Goal: Task Accomplishment & Management: Complete application form

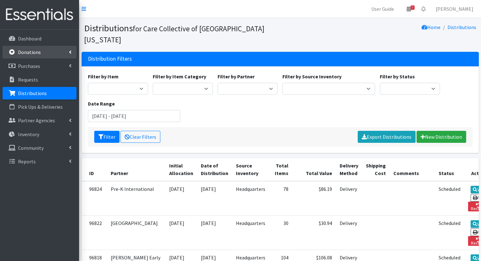
click at [58, 50] on link "Donations" at bounding box center [40, 52] width 74 height 13
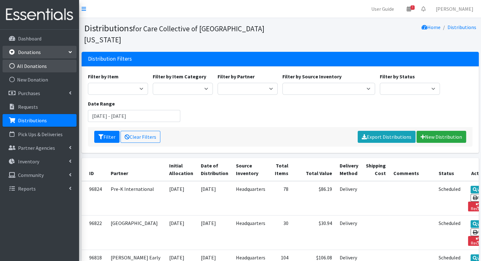
click at [53, 65] on link "All Donations" at bounding box center [40, 66] width 74 height 13
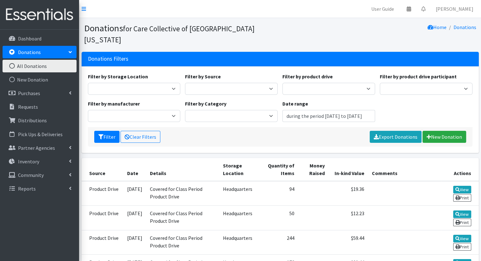
type input "July 22, 2025 - October 22, 2025"
click at [440, 131] on link "New Donation" at bounding box center [445, 137] width 44 height 12
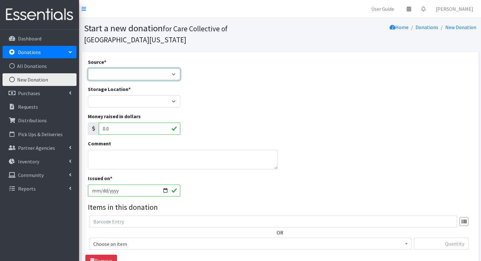
click at [144, 73] on select "Product Drive Manufacturer Donation Site Misc. Donation" at bounding box center [134, 74] width 93 height 12
select select "Product Drive"
click at [88, 68] on select "Product Drive Manufacturer Donation Site Misc. Donation" at bounding box center [134, 74] width 93 height 12
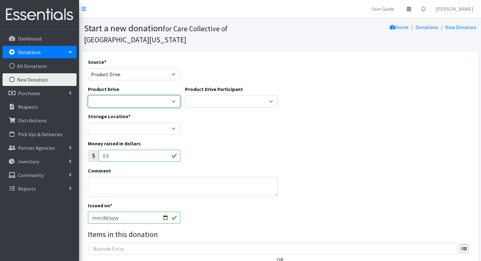
click at [145, 107] on select "Covered for Class Period Product Drive j ---Create new Product Drive---" at bounding box center [134, 102] width 93 height 12
select select "3527"
click at [88, 96] on select "Covered for Class Period Product Drive j ---Create new Product Drive---" at bounding box center [134, 102] width 93 height 12
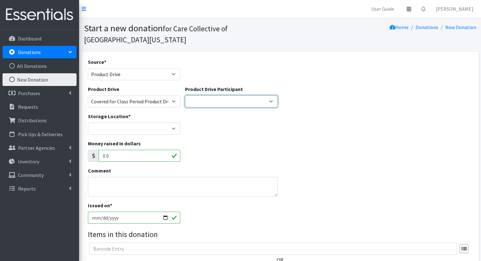
click at [208, 104] on select "Kalamazoo Public Library Uncle Buddy's Toy Stash Caffe Casa Sarkozy Bakery ---C…" at bounding box center [231, 102] width 93 height 12
select select
click at [185, 96] on select "Kalamazoo Public Library Uncle Buddy's Toy Stash Caffe Casa Sarkozy Bakery ---C…" at bounding box center [231, 102] width 93 height 12
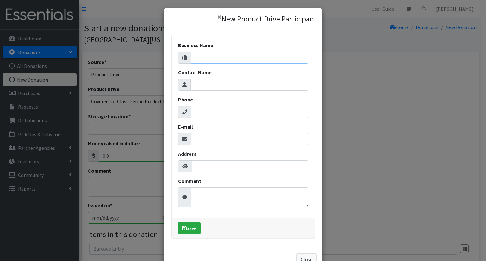
click at [212, 62] on input "Business Name" at bounding box center [249, 58] width 117 height 12
type input "Kalamazoo Promise"
click at [187, 227] on button "Save" at bounding box center [189, 229] width 22 height 12
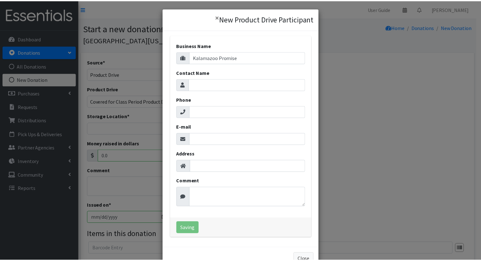
scroll to position [18, 0]
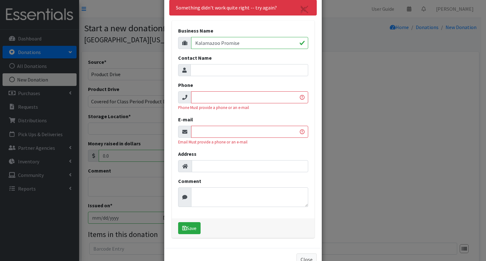
click at [238, 96] on input "Phone" at bounding box center [249, 97] width 117 height 12
paste input "(269) 337-0037"
click at [238, 96] on input "(269) 337-0037" at bounding box center [249, 97] width 117 height 12
type input "(269) 337-0037"
click at [231, 131] on input "E-mail" at bounding box center [249, 132] width 117 height 12
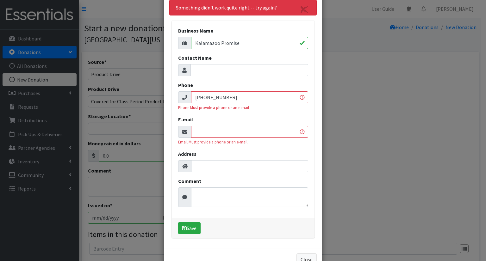
paste input "cdunten@kalamazoopromise.com"
type input "cdunten@kalamazoopromise.com"
click at [194, 226] on button "Save" at bounding box center [189, 229] width 22 height 12
select select "1695"
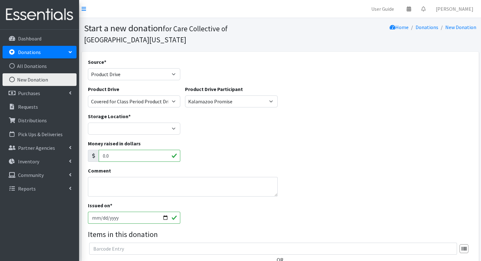
scroll to position [89, 0]
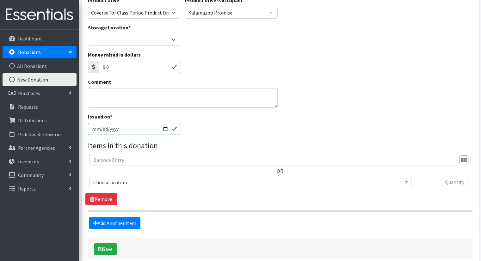
click at [165, 129] on input "[DATE]" at bounding box center [134, 129] width 93 height 12
type input "[DATE]"
click at [316, 185] on span "Choose an item" at bounding box center [250, 182] width 314 height 9
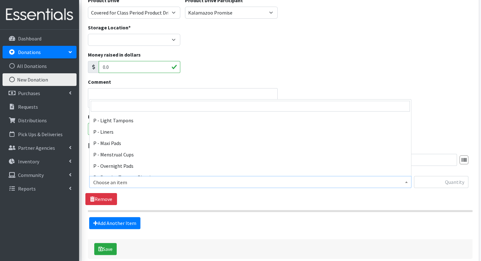
scroll to position [260, 0]
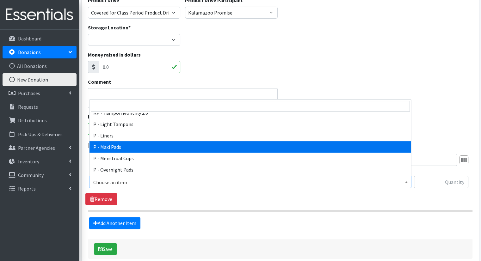
select select "15562"
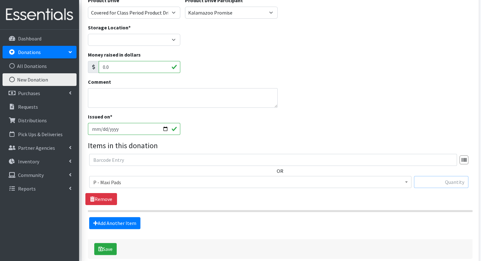
click at [450, 181] on input "text" at bounding box center [441, 182] width 54 height 12
type input "96"
click at [133, 221] on link "Add Another Item" at bounding box center [114, 223] width 51 height 12
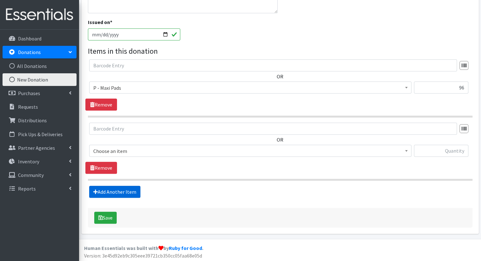
scroll to position [185, 0]
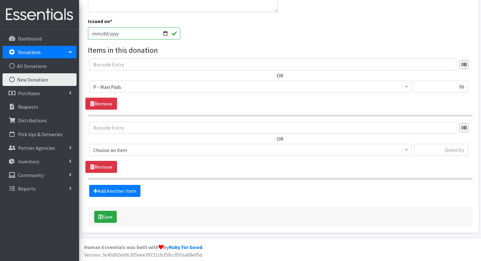
click at [280, 148] on span "Choose an item" at bounding box center [250, 150] width 314 height 9
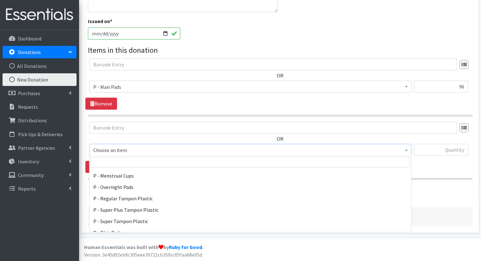
scroll to position [316, 0]
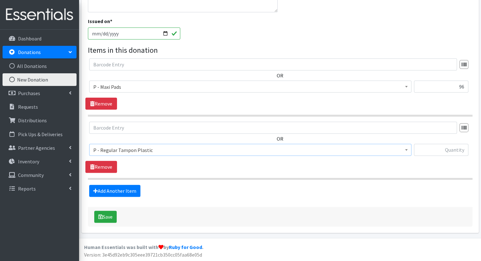
select select "15490"
click at [427, 149] on input "text" at bounding box center [441, 150] width 54 height 12
type input "100"
click at [109, 213] on button "Save" at bounding box center [105, 217] width 22 height 12
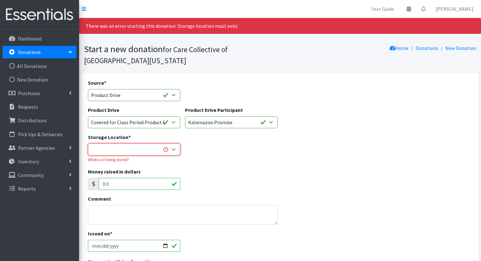
click at [160, 149] on select "Headquarters" at bounding box center [134, 150] width 93 height 12
select select "491"
click at [88, 144] on select "Headquarters" at bounding box center [134, 150] width 93 height 12
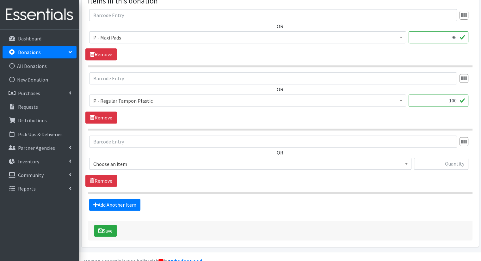
scroll to position [270, 0]
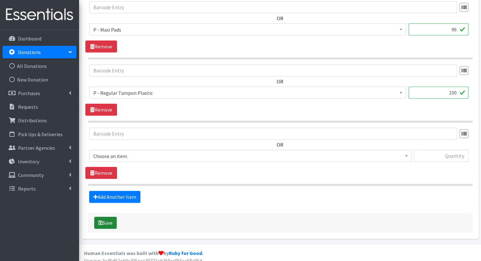
click at [104, 226] on button "Save" at bounding box center [105, 223] width 22 height 12
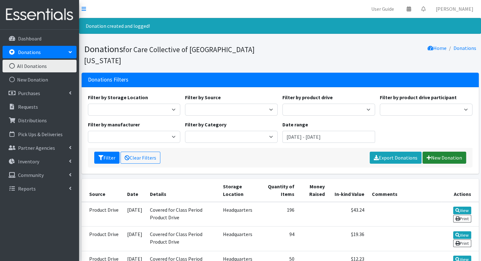
click at [440, 152] on link "New Donation" at bounding box center [445, 158] width 44 height 12
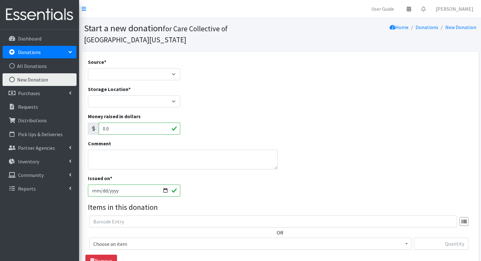
click at [148, 81] on div "Source * Product Drive Manufacturer Donation Site Misc. Donation" at bounding box center [133, 71] width 97 height 27
click at [148, 80] on select "Product Drive Manufacturer Donation Site Misc. Donation" at bounding box center [134, 74] width 93 height 12
select select "Product Drive"
click at [88, 68] on select "Product Drive Manufacturer Donation Site Misc. Donation" at bounding box center [134, 74] width 93 height 12
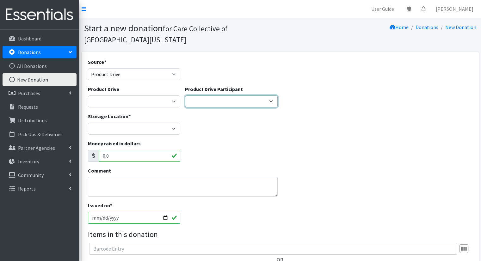
click at [204, 101] on select "Kalamazoo Public Library Uncle Buddy's Toy Stash Caffe Casa Sarkozy Bakery Kala…" at bounding box center [231, 102] width 93 height 12
select select
click at [185, 96] on select "Kalamazoo Public Library Uncle Buddy's Toy Stash Caffe Casa Sarkozy Bakery Kala…" at bounding box center [231, 102] width 93 height 12
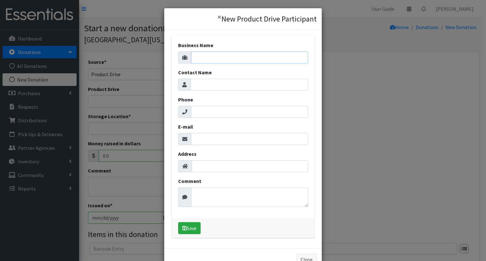
click at [219, 58] on input "Business Name" at bounding box center [249, 58] width 117 height 12
type input "Kalamazoo Dry Goods"
click at [237, 85] on input "Contact Name" at bounding box center [250, 85] width 118 height 12
click at [219, 141] on input "E-mail" at bounding box center [249, 139] width 117 height 12
click at [203, 109] on input "Phone" at bounding box center [249, 112] width 117 height 12
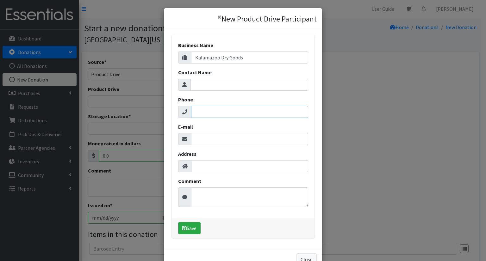
paste input "(269) 365-2765"
click at [203, 109] on input "(269) 365-2765" at bounding box center [249, 112] width 117 height 12
type input "(269) 365-2765"
click at [234, 140] on input "E-mail" at bounding box center [249, 139] width 117 height 12
paste input "shop@kalamazoodrygoods.com"
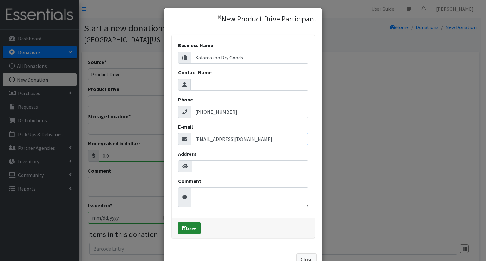
type input "shop@kalamazoodrygoods.com"
click at [191, 231] on button "Save" at bounding box center [189, 229] width 22 height 12
select select "1696"
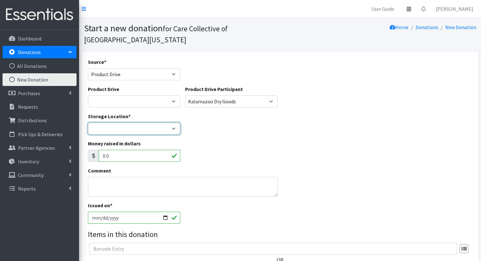
click at [156, 127] on select "Headquarters" at bounding box center [134, 129] width 93 height 12
select select "491"
click at [88, 123] on select "Headquarters" at bounding box center [134, 129] width 93 height 12
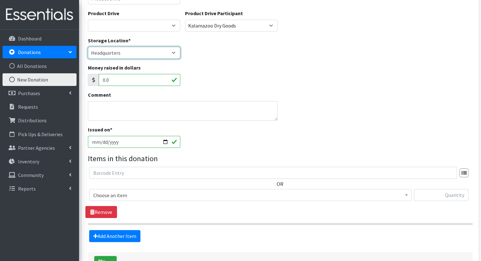
scroll to position [77, 0]
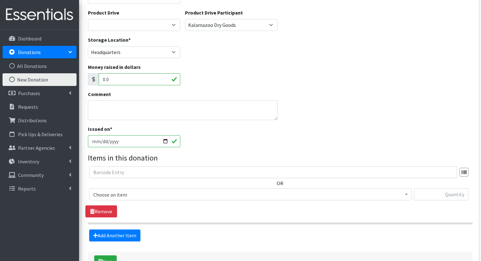
click at [163, 142] on input "2025-09-22" at bounding box center [134, 141] width 93 height 12
type input "2025-09-06"
click at [290, 192] on span "Choose an item" at bounding box center [250, 195] width 314 height 9
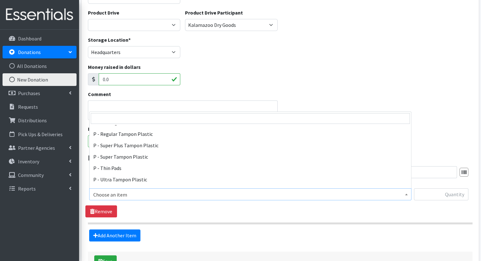
scroll to position [324, 0]
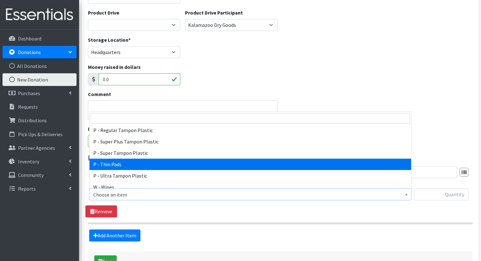
select select "15492"
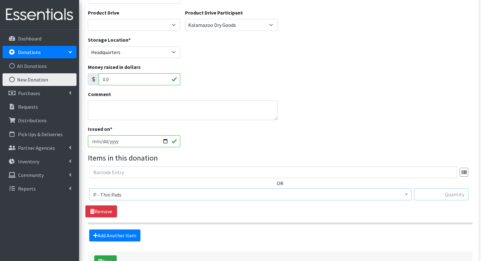
click at [446, 190] on input "text" at bounding box center [441, 195] width 54 height 12
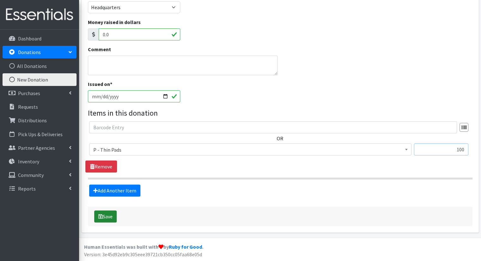
type input "100"
click at [110, 214] on button "Save" at bounding box center [105, 217] width 22 height 12
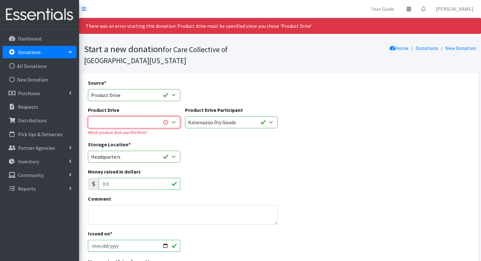
click at [117, 125] on select "Covered for Class Period Product Drive j ---Create new Product Drive---" at bounding box center [134, 122] width 93 height 12
select select "3527"
click at [88, 116] on select "Covered for Class Period Product Drive j ---Create new Product Drive---" at bounding box center [134, 122] width 93 height 12
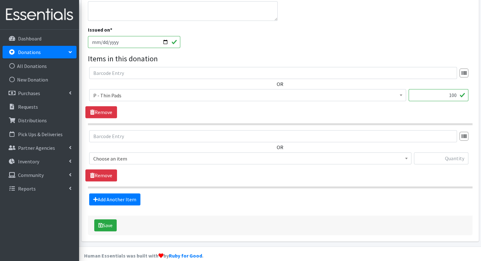
scroll to position [213, 0]
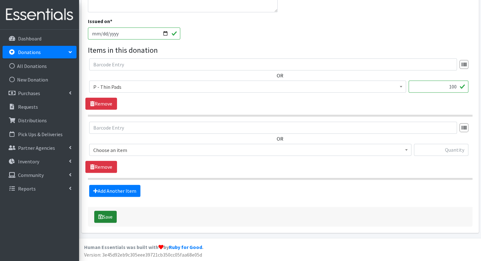
click at [111, 215] on button "Save" at bounding box center [105, 217] width 22 height 12
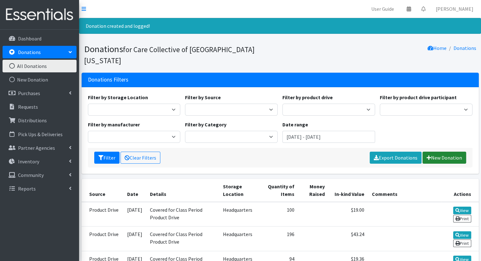
click at [442, 152] on link "New Donation" at bounding box center [445, 158] width 44 height 12
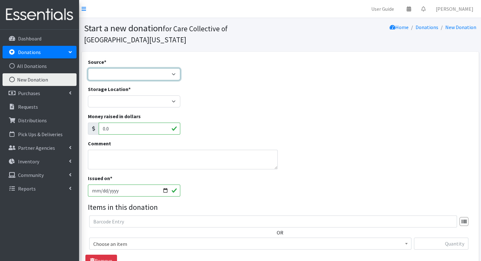
click at [156, 69] on select "Product Drive Manufacturer Donation Site Misc. Donation" at bounding box center [134, 74] width 93 height 12
select select "Product Drive"
click at [88, 68] on select "Product Drive Manufacturer Donation Site Misc. Donation" at bounding box center [134, 74] width 93 height 12
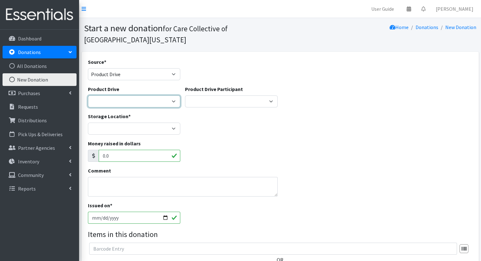
click at [160, 100] on select "Covered for Class Period Product Drive j ---Create new Product Drive---" at bounding box center [134, 102] width 93 height 12
select select "3527"
click at [88, 96] on select "Covered for Class Period Product Drive j ---Create new Product Drive---" at bounding box center [134, 102] width 93 height 12
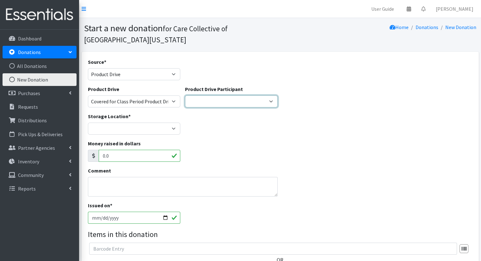
click at [199, 103] on select "Kalamazoo Public Library Uncle Buddy's Toy Stash Caffe Casa Sarkozy Bakery Kala…" at bounding box center [231, 102] width 93 height 12
select select
click at [185, 96] on select "Kalamazoo Public Library Uncle Buddy's Toy Stash Caffe Casa Sarkozy Bakery Kala…" at bounding box center [231, 102] width 93 height 12
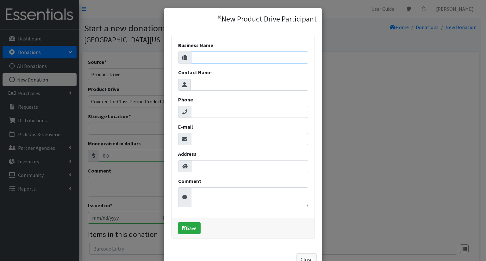
click at [207, 60] on input "Business Name" at bounding box center [249, 58] width 117 height 12
type input "Fiddle Leaf Cafe"
click at [224, 114] on input "Phone" at bounding box center [249, 112] width 117 height 12
paste input "(269) 359-0739"
type input "(269) 359-0739"
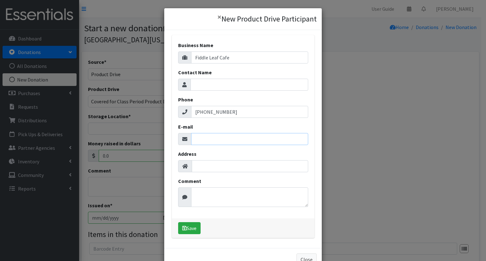
click at [226, 143] on input "E-mail" at bounding box center [249, 139] width 117 height 12
paste input "fiddleleafcafe@gmail.com"
click at [226, 143] on input "fiddleleafcafe@gmail.com" at bounding box center [249, 139] width 117 height 12
type input "fiddleleafcafe@gmail.com"
click at [195, 231] on button "Save" at bounding box center [189, 229] width 22 height 12
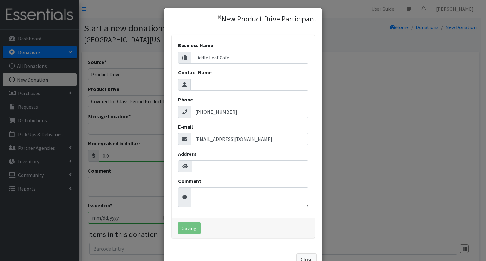
select select "1697"
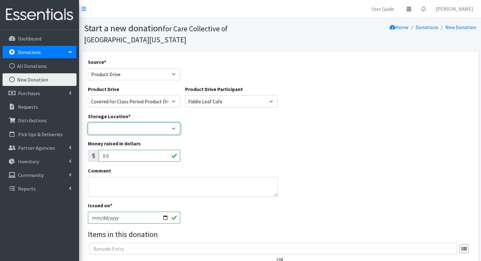
click at [147, 131] on select "Headquarters" at bounding box center [134, 129] width 93 height 12
select select "491"
click at [88, 123] on select "Headquarters" at bounding box center [134, 129] width 93 height 12
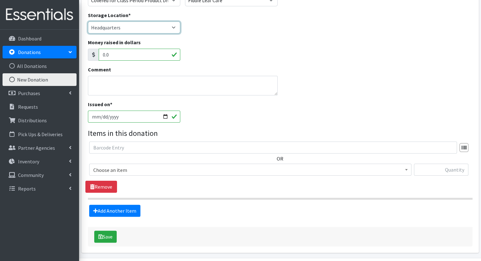
scroll to position [101, 0]
click at [309, 170] on span "Choose an item" at bounding box center [250, 170] width 314 height 9
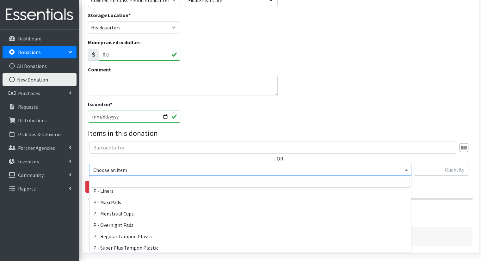
scroll to position [285, 0]
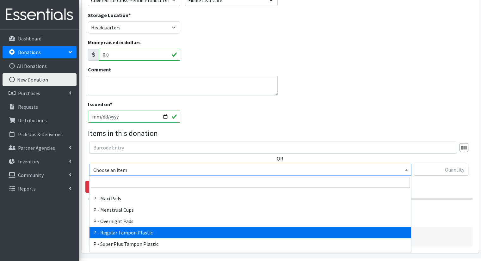
select select "15490"
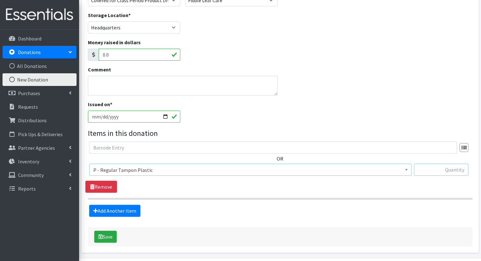
click at [447, 172] on input "text" at bounding box center [441, 170] width 54 height 12
type input "20"
click at [133, 209] on link "Add Another Item" at bounding box center [114, 211] width 51 height 12
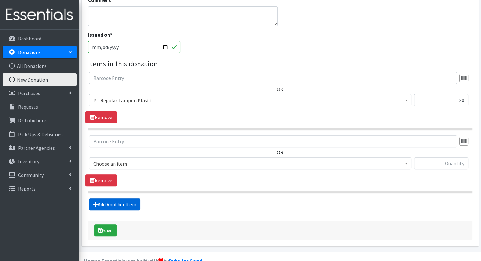
scroll to position [185, 0]
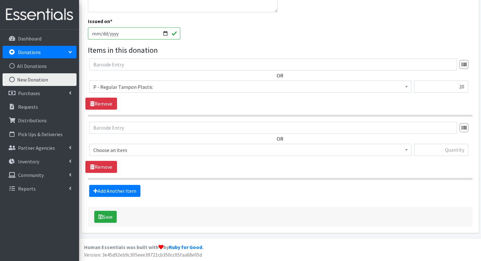
click at [175, 149] on span "Choose an item" at bounding box center [250, 150] width 314 height 9
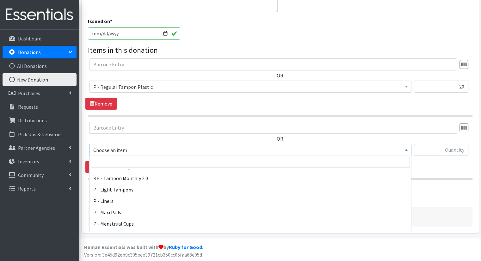
scroll to position [253, 0]
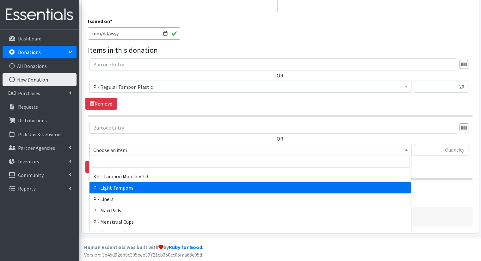
select select "15569"
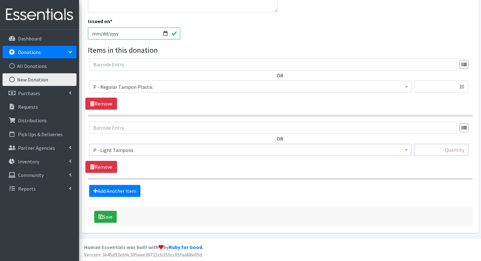
click at [440, 147] on input "text" at bounding box center [441, 150] width 54 height 12
type input "8"
click at [133, 193] on link "Add Another Item" at bounding box center [114, 191] width 51 height 12
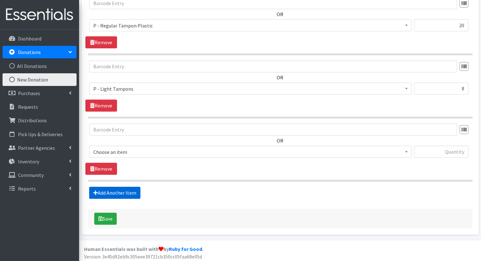
scroll to position [248, 0]
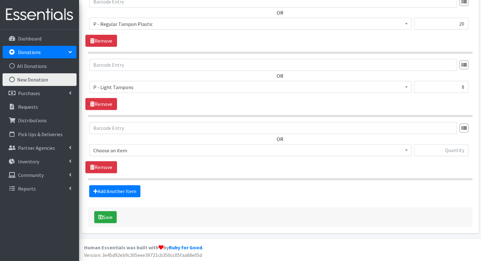
click at [184, 152] on span "Choose an item" at bounding box center [250, 150] width 314 height 9
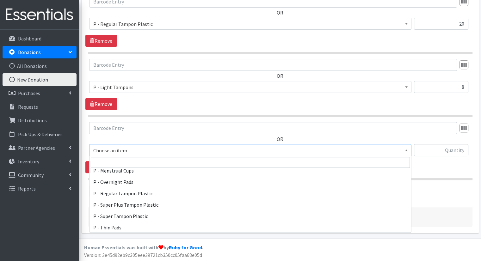
scroll to position [300, 0]
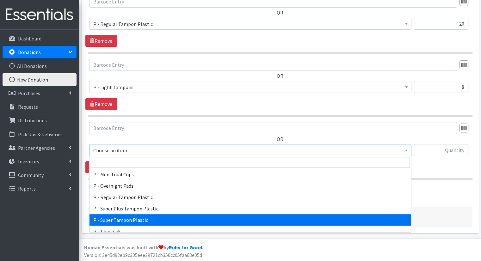
select select "15491"
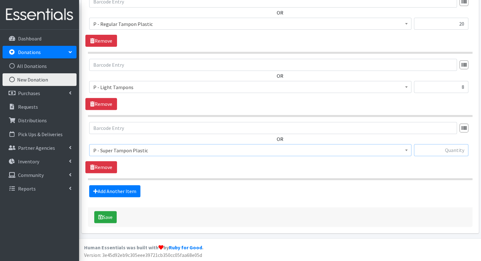
click at [443, 153] on input "text" at bounding box center [441, 150] width 54 height 12
type input "26"
click at [129, 188] on link "Add Another Item" at bounding box center [114, 192] width 51 height 12
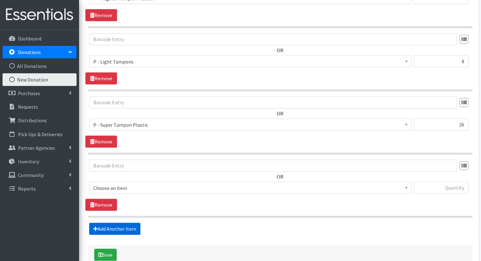
scroll to position [311, 0]
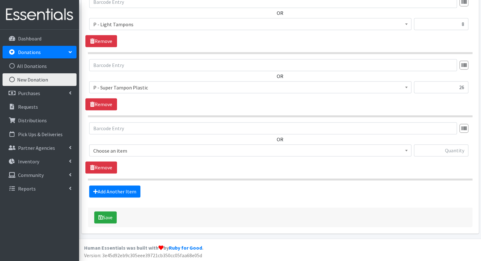
click at [176, 156] on span "Choose an item Bathroom Bin D - 0 - Diapers D- 1 - Diapers D- 2 - Diapers D - 3…" at bounding box center [250, 153] width 323 height 17
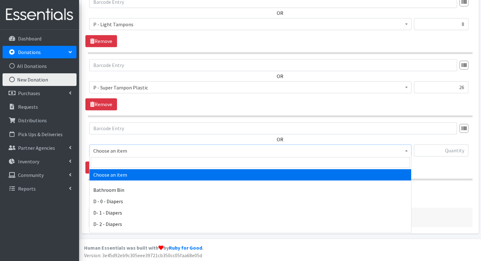
click at [178, 154] on span "Choose an item" at bounding box center [250, 151] width 314 height 9
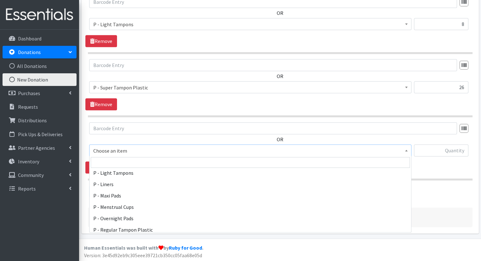
scroll to position [270, 0]
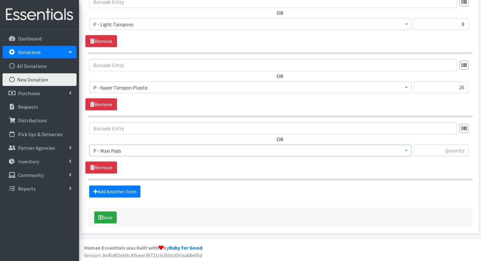
click at [343, 149] on span "P - Maxi Pads" at bounding box center [250, 151] width 314 height 9
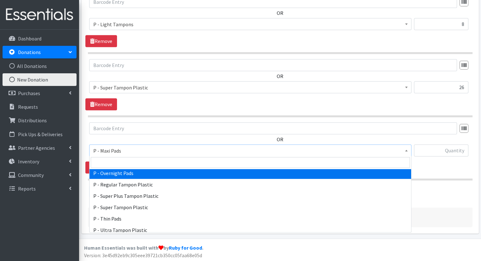
scroll to position [315, 0]
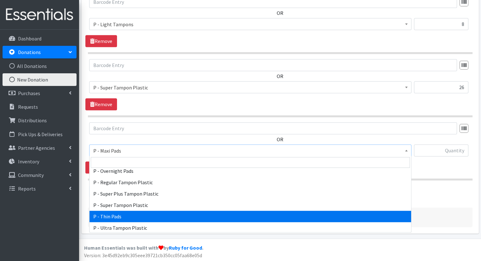
select select "15492"
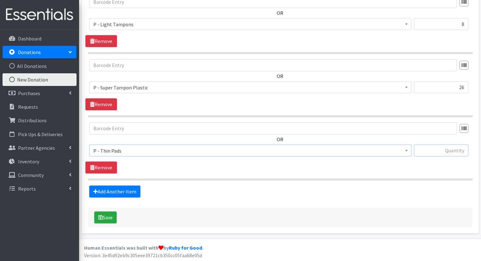
click at [431, 155] on input "text" at bounding box center [441, 151] width 54 height 12
type input "38"
click at [132, 191] on link "Add Another Item" at bounding box center [114, 192] width 51 height 12
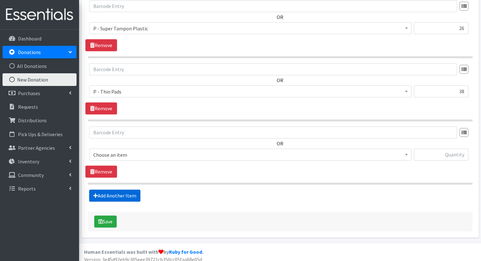
scroll to position [374, 0]
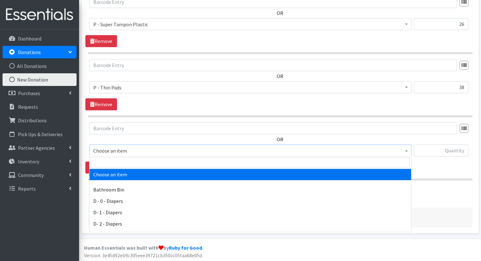
click at [335, 149] on span "Choose an item" at bounding box center [250, 151] width 314 height 9
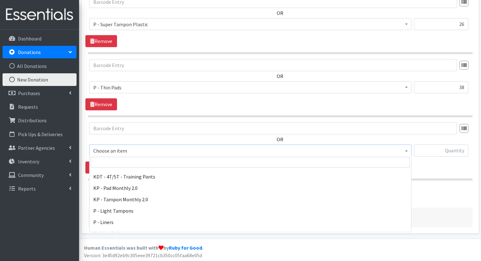
scroll to position [226, 0]
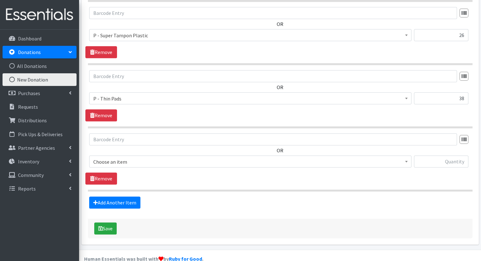
scroll to position [364, 0]
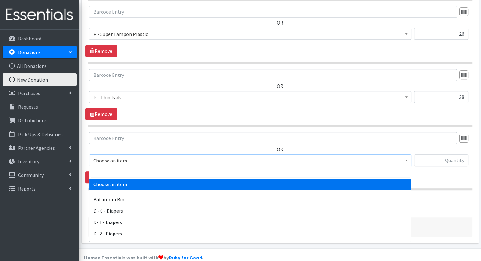
click at [352, 159] on span "Choose an item" at bounding box center [250, 160] width 314 height 9
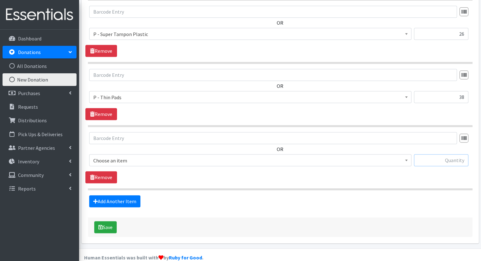
click at [419, 162] on input "text" at bounding box center [441, 160] width 54 height 12
type input "16"
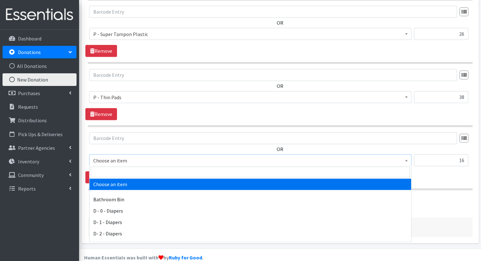
click at [393, 160] on span "Choose an item" at bounding box center [250, 160] width 314 height 9
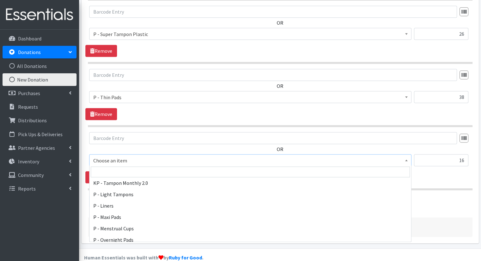
scroll to position [252, 0]
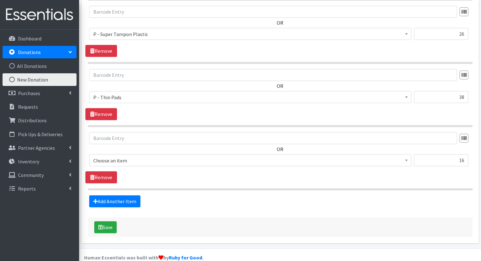
click at [335, 149] on div "OR Choose an item Bathroom Bin D - 0 - Diapers D- 1 - Diapers D- 2 - Diapers D …" at bounding box center [280, 151] width 390 height 39
click at [101, 180] on link "Remove" at bounding box center [101, 178] width 32 height 12
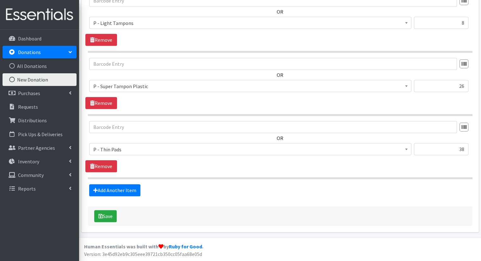
scroll to position [311, 0]
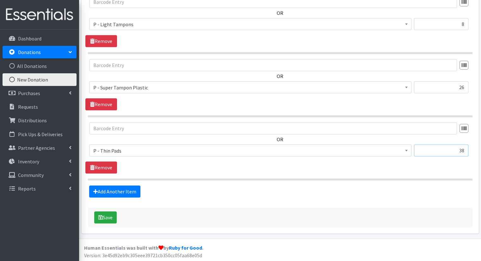
drag, startPoint x: 458, startPoint y: 152, endPoint x: 470, endPoint y: 154, distance: 12.3
click at [470, 154] on div "Choose an item Bathroom Bin D - 0 - Diapers D- 1 - Diapers D- 2 - Diapers D - 3…" at bounding box center [280, 153] width 382 height 17
type input "54"
click at [109, 212] on button "Save" at bounding box center [105, 218] width 22 height 12
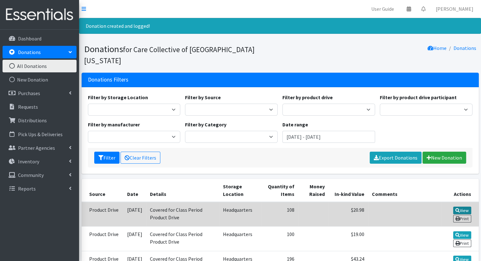
click at [456, 209] on icon at bounding box center [458, 211] width 4 height 4
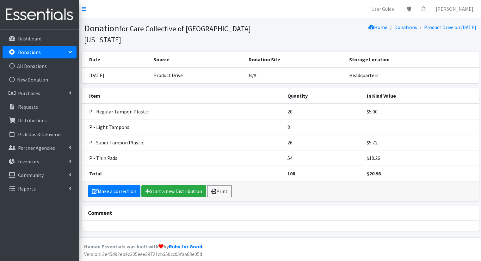
click at [42, 51] on link "Donations" at bounding box center [40, 52] width 74 height 13
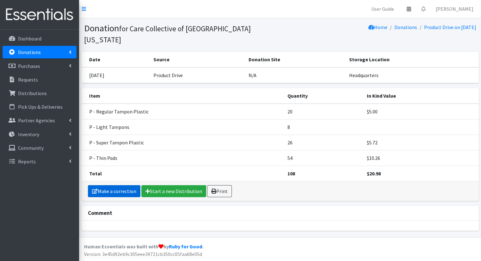
click at [134, 186] on link "Make a correction" at bounding box center [114, 192] width 53 height 12
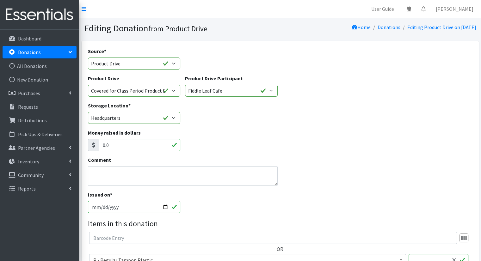
click at [167, 211] on input "[DATE]" at bounding box center [134, 207] width 93 height 12
click at [165, 205] on input "[DATE]" at bounding box center [134, 207] width 93 height 12
type input "[DATE]"
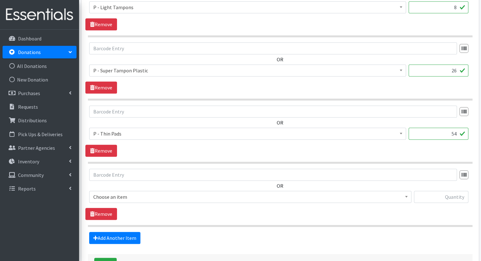
scroll to position [351, 0]
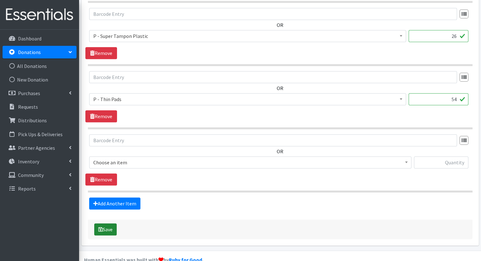
click at [104, 228] on button "Save" at bounding box center [105, 230] width 22 height 12
